Goal: Obtain resource: Download file/media

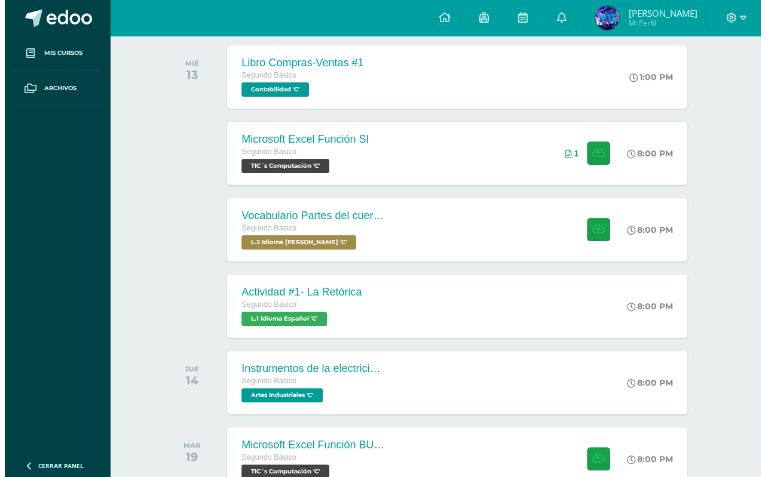
scroll to position [192, 0]
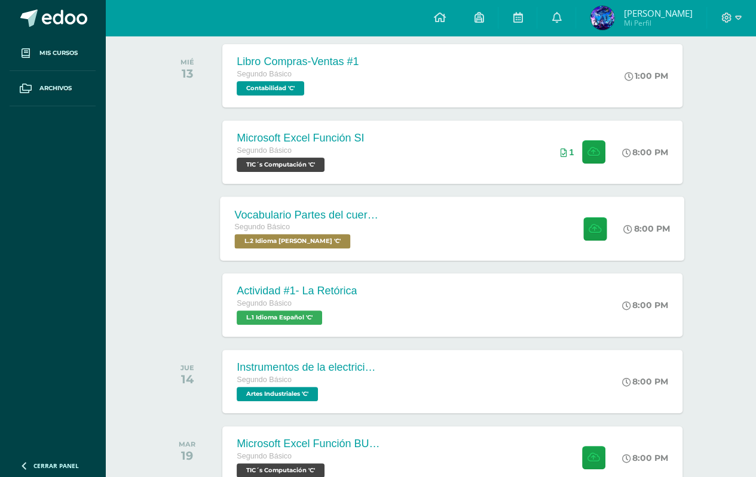
click at [420, 223] on div "Vocabulario Partes del cuerpo Segundo Básico L.2 Idioma [PERSON_NAME] 'C' 8:00 …" at bounding box center [452, 229] width 464 height 64
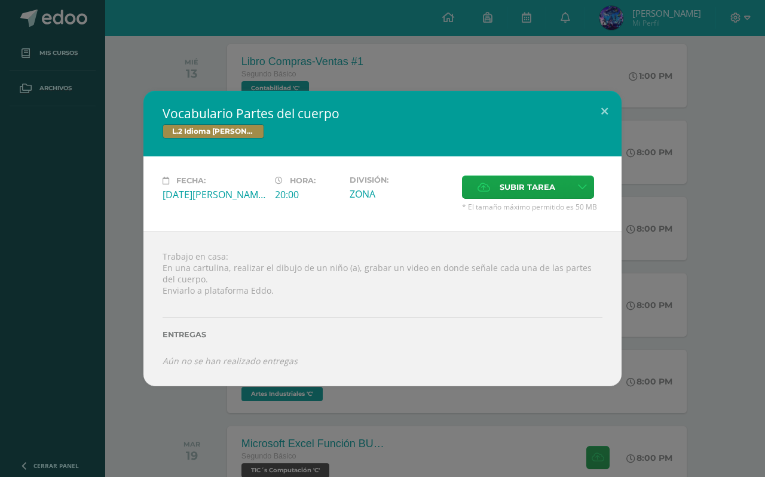
click at [709, 197] on div "Vocabulario Partes del cuerpo L.2 Idioma [PERSON_NAME] Fecha: [DATE][PERSON_NAM…" at bounding box center [382, 238] width 755 height 295
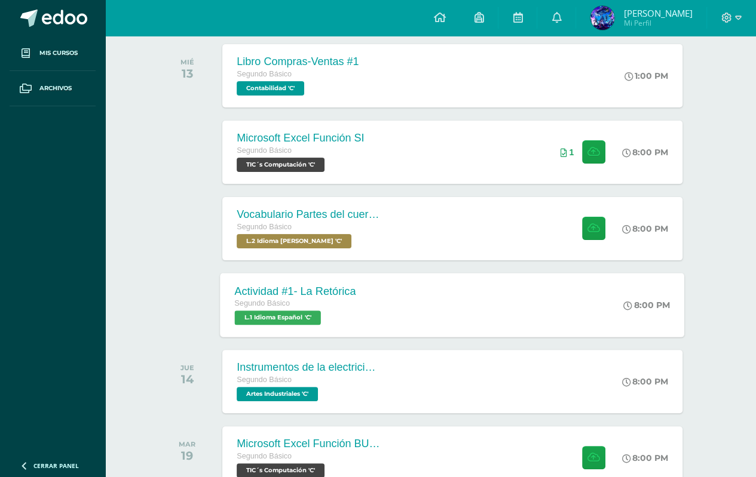
click at [468, 305] on div "Actividad #1- La Retórica Segundo Básico L.1 Idioma Español 'C' 8:00 PM Activid…" at bounding box center [452, 305] width 464 height 64
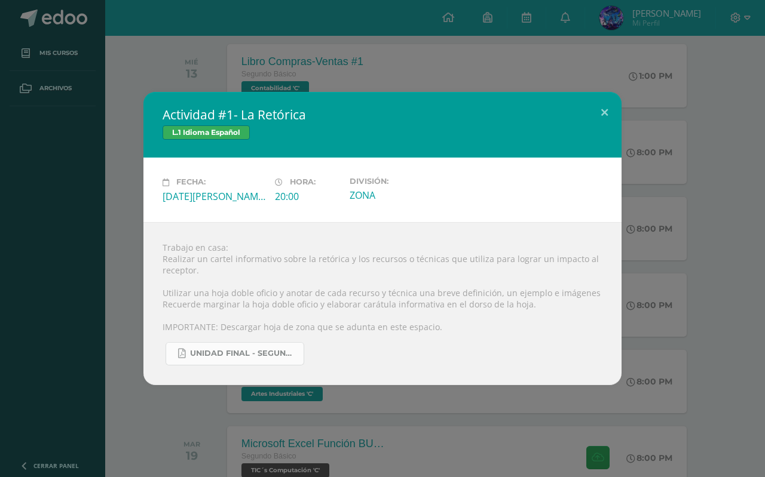
click at [271, 349] on span "UNIDAD FINAL - SEGUNDO BASICO A-B-C -.pdf" at bounding box center [244, 354] width 108 height 10
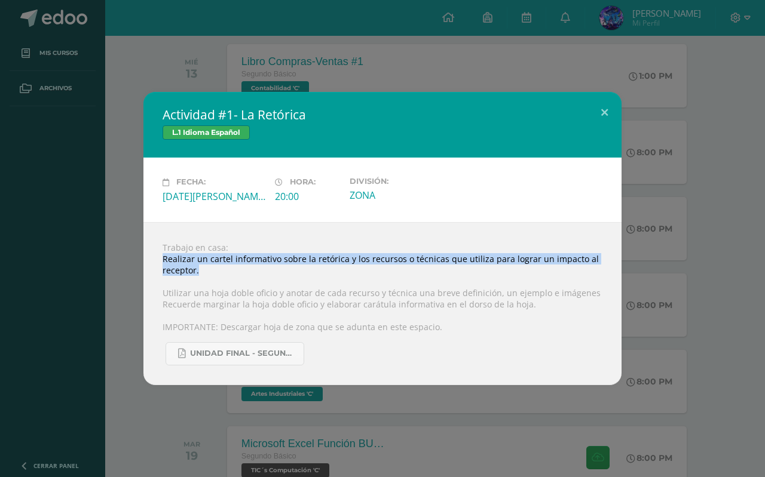
drag, startPoint x: 162, startPoint y: 258, endPoint x: 212, endPoint y: 274, distance: 52.3
click at [212, 274] on div "Trabajo en casa: Realizar un cartel informativo sobre la retórica y los recurso…" at bounding box center [382, 303] width 478 height 163
copy div "Realizar un cartel informativo sobre la retórica y los recursos o técnicas que …"
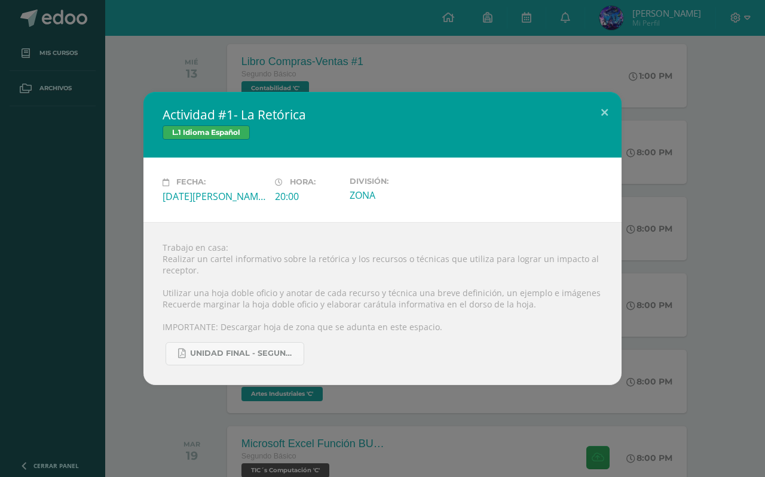
click at [241, 209] on div "Fecha: [DATE][PERSON_NAME] Hora: 20:00 División: ZONA" at bounding box center [382, 190] width 478 height 64
drag, startPoint x: 274, startPoint y: 295, endPoint x: 586, endPoint y: 296, distance: 311.9
click at [586, 296] on div "Trabajo en casa: Realizar un cartel informativo sobre la retórica y los recurso…" at bounding box center [382, 303] width 478 height 163
copy div "y anotar de cada recurso y técnica una breve definición, un ejemplo e imágenes"
click at [235, 362] on link "UNIDAD FINAL - SEGUNDO BASICO A-B-C -.pdf" at bounding box center [235, 353] width 139 height 23
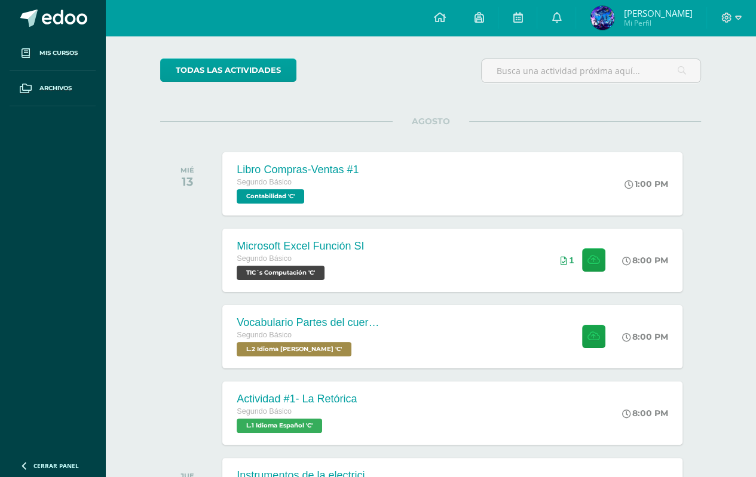
scroll to position [96, 0]
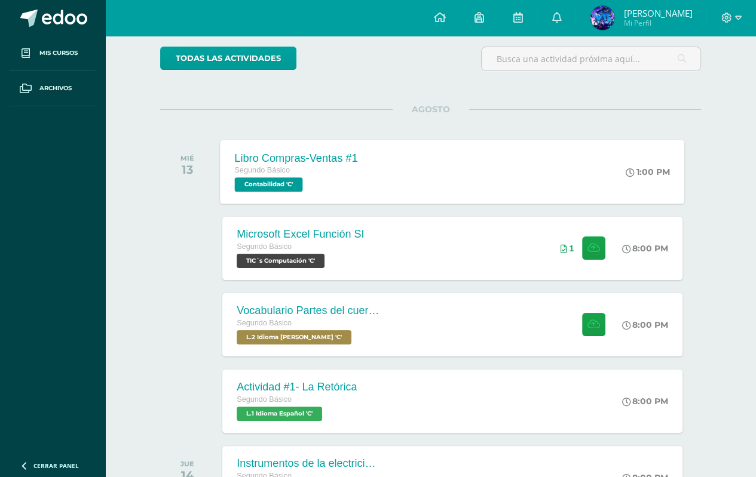
click at [423, 179] on div "Libro Compras-Ventas #1 Segundo Básico Contabilidad 'C' 1:00 PM Libro Compras-V…" at bounding box center [452, 172] width 464 height 64
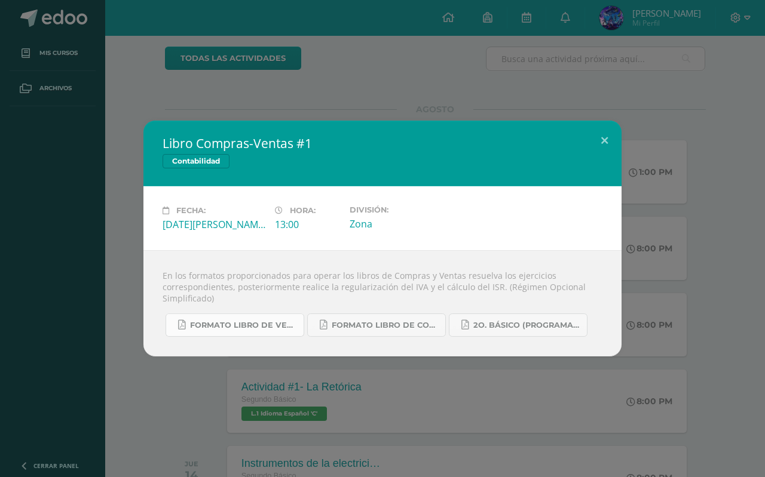
click at [243, 320] on link "Formato Libro de Ventas.pdf" at bounding box center [235, 325] width 139 height 23
click at [364, 325] on span "Formato Libro de Compras.pdf" at bounding box center [386, 326] width 108 height 10
click at [308, 81] on div "Libro Compras-Ventas #1 Contabilidad Fecha: Miércoles 13 de Agosto Hora: 13:00 …" at bounding box center [382, 238] width 765 height 477
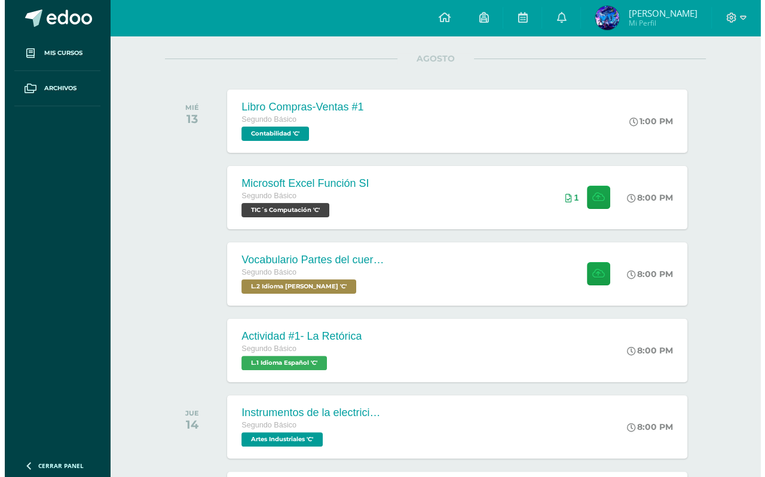
scroll to position [161, 0]
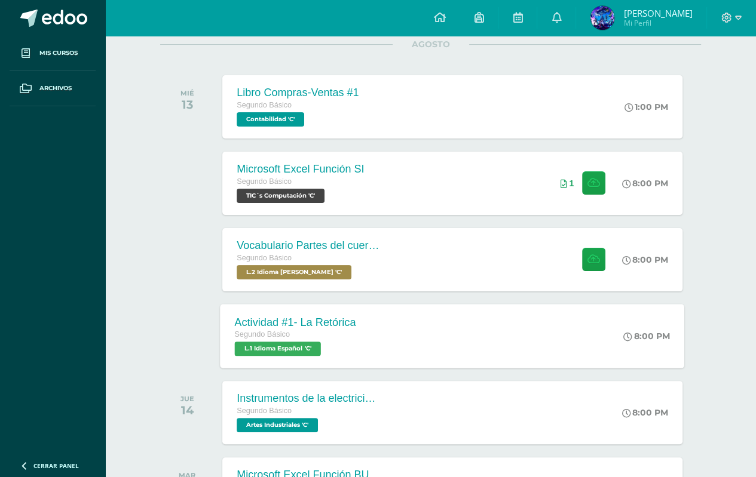
click at [313, 346] on span "L.1 Idioma Español 'C'" at bounding box center [278, 349] width 86 height 14
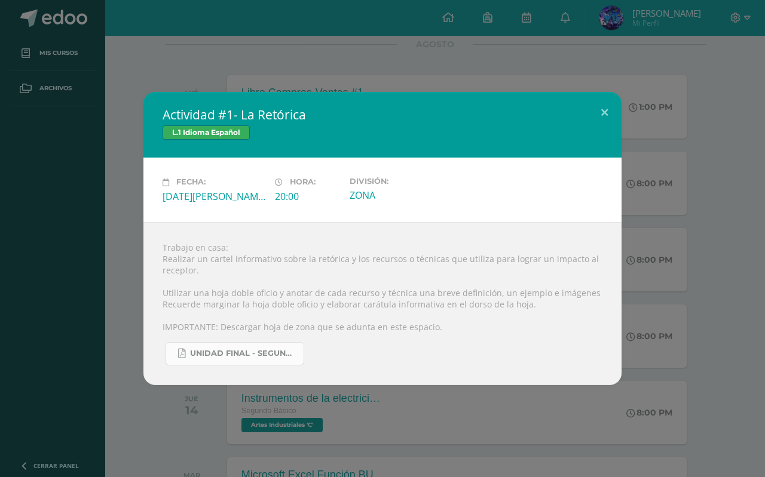
click at [213, 364] on link "UNIDAD FINAL - SEGUNDO BASICO A-B-C -.pdf" at bounding box center [235, 353] width 139 height 23
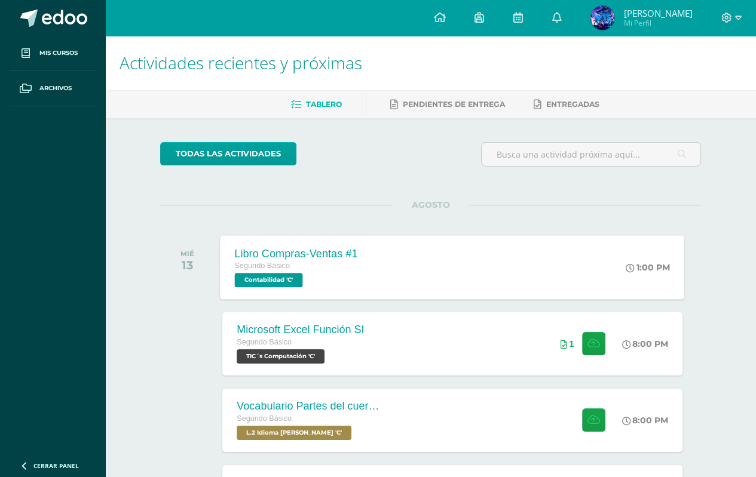
scroll to position [279, 0]
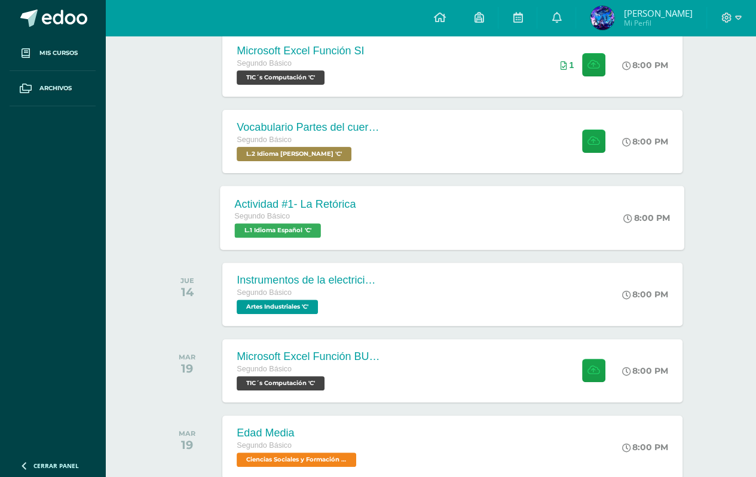
click at [341, 217] on div "Segundo Básico" at bounding box center [295, 216] width 121 height 13
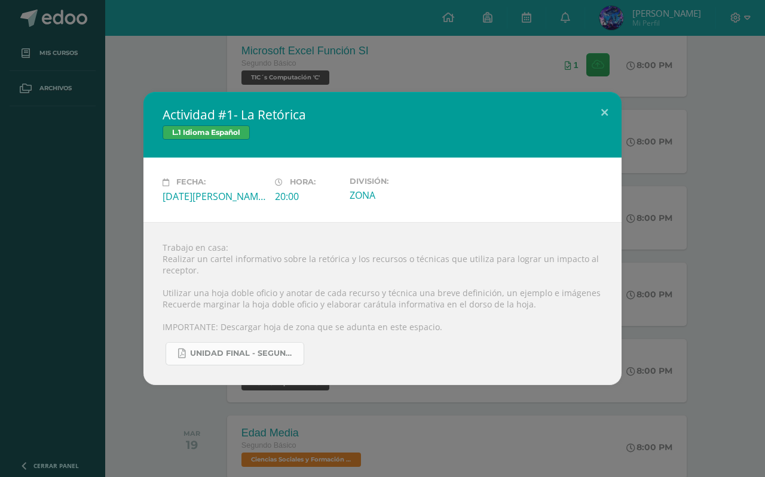
click at [259, 355] on span "UNIDAD FINAL - SEGUNDO BASICO A-B-C -.pdf" at bounding box center [244, 354] width 108 height 10
click at [307, 33] on div "Actividad #1- La Retórica L.1 Idioma Español Fecha: Miércoles 13 de Agosto Hora…" at bounding box center [382, 238] width 765 height 477
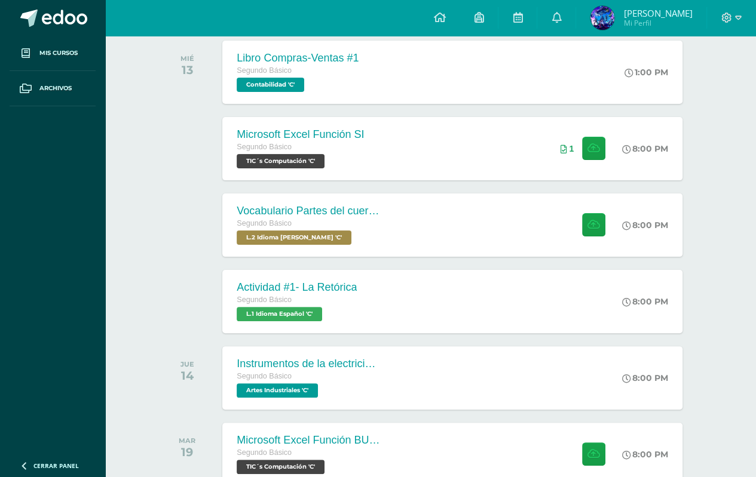
scroll to position [176, 0]
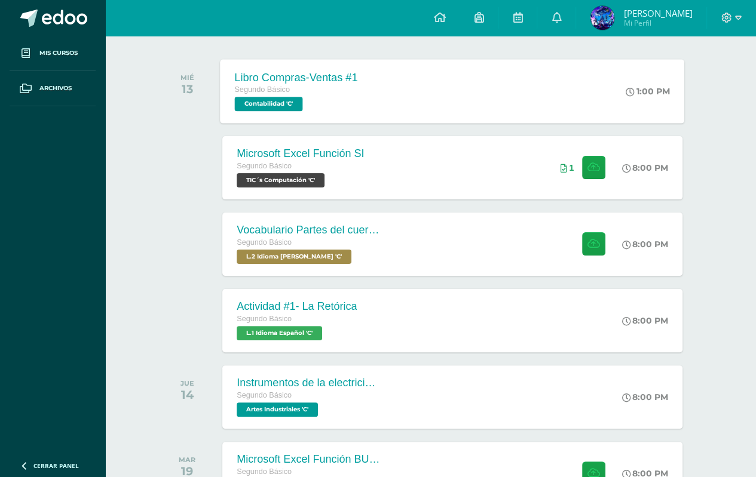
click at [392, 92] on div "Libro Compras-Ventas #1 Segundo Básico Contabilidad 'C' 1:00 PM Libro Compras-V…" at bounding box center [452, 91] width 464 height 64
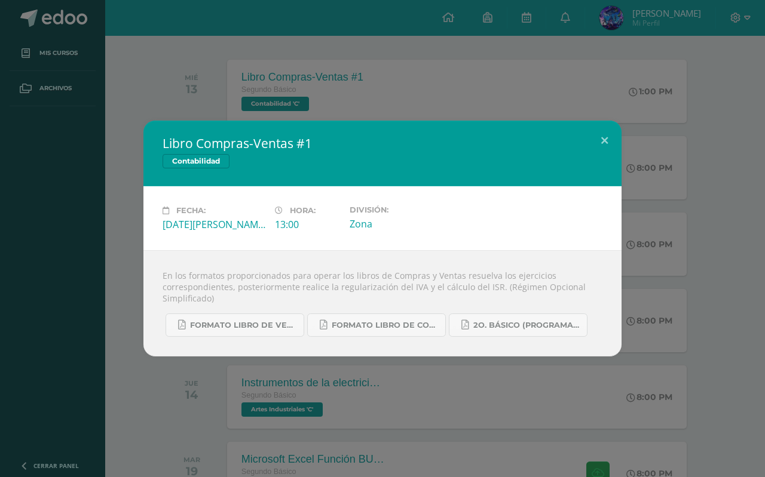
click at [300, 107] on div "Libro Compras-Ventas #1 Contabilidad Fecha: Miércoles 13 de Agosto Hora: 13:00 …" at bounding box center [382, 238] width 765 height 477
